Goal: Communication & Community: Answer question/provide support

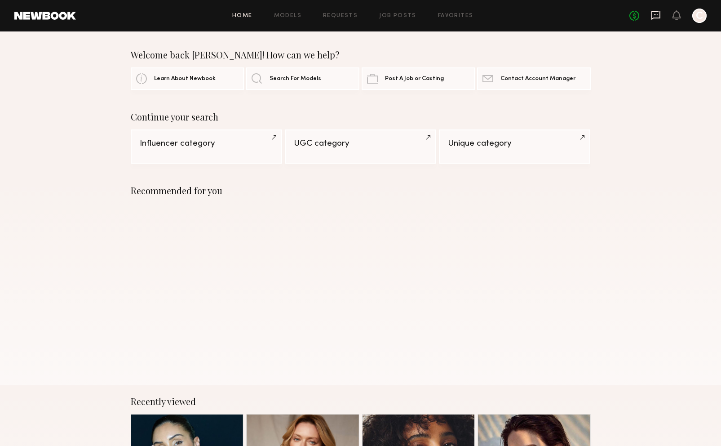
click at [657, 17] on icon at bounding box center [656, 15] width 10 height 10
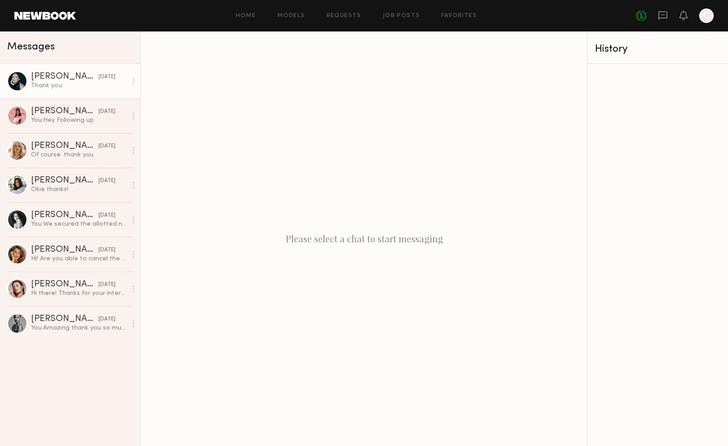
drag, startPoint x: 50, startPoint y: 84, endPoint x: 58, endPoint y: 75, distance: 12.1
click at [50, 84] on div "Thank you" at bounding box center [79, 85] width 96 height 9
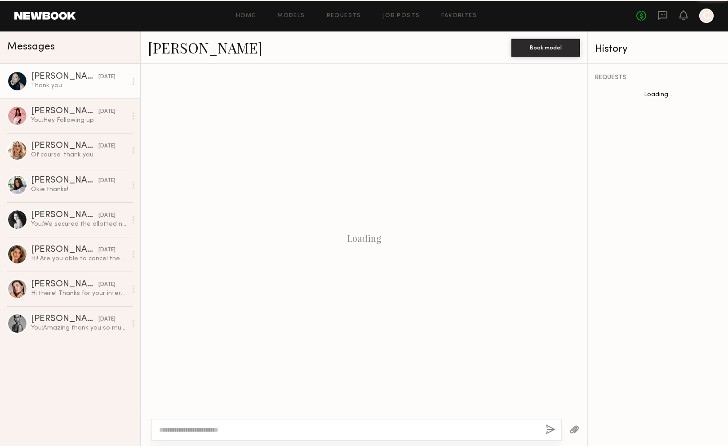
scroll to position [268, 0]
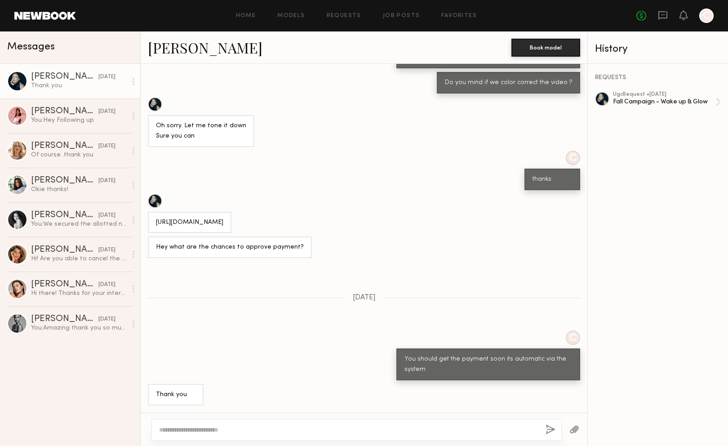
click at [333, 425] on div at bounding box center [348, 429] width 379 height 9
click at [328, 431] on textarea at bounding box center [348, 429] width 379 height 9
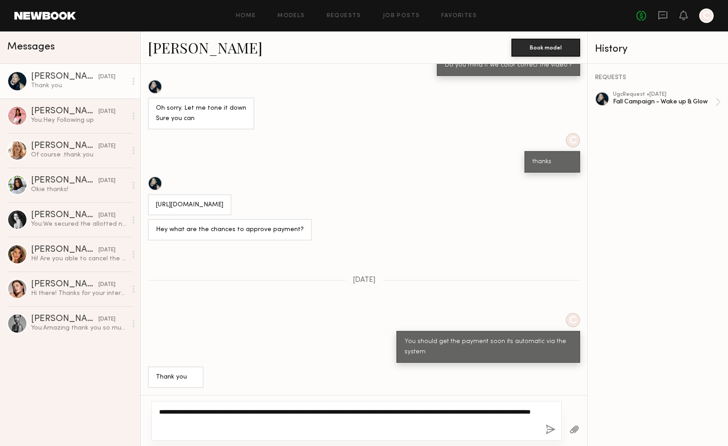
type textarea "**********"
click at [550, 428] on button "button" at bounding box center [551, 429] width 10 height 11
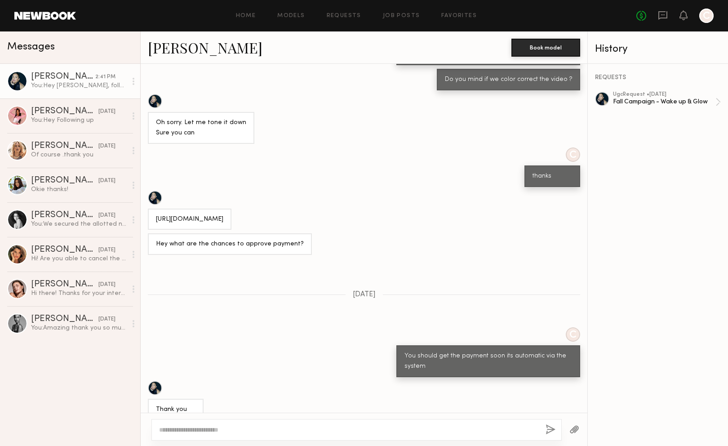
scroll to position [202, 0]
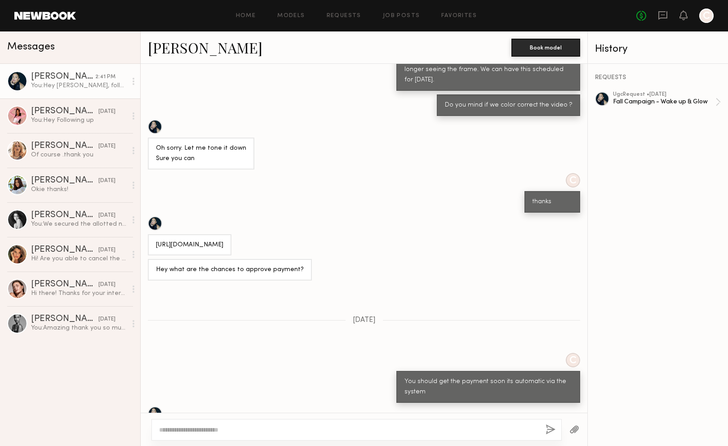
click at [223, 250] on div "[URL][DOMAIN_NAME]" at bounding box center [189, 245] width 67 height 10
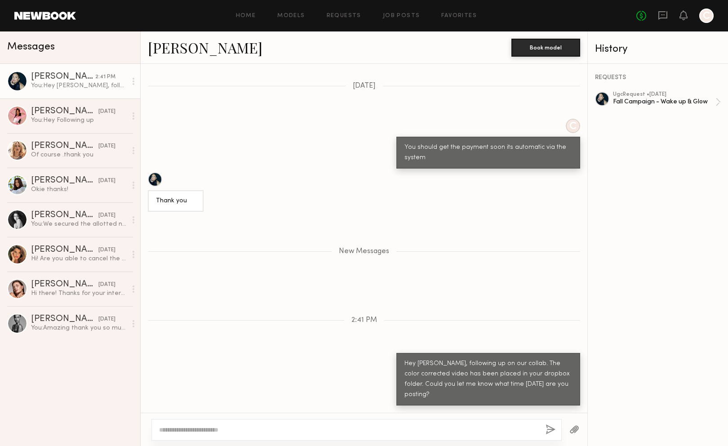
scroll to position [818, 0]
